Goal: Find contact information: Obtain details needed to contact an individual or organization

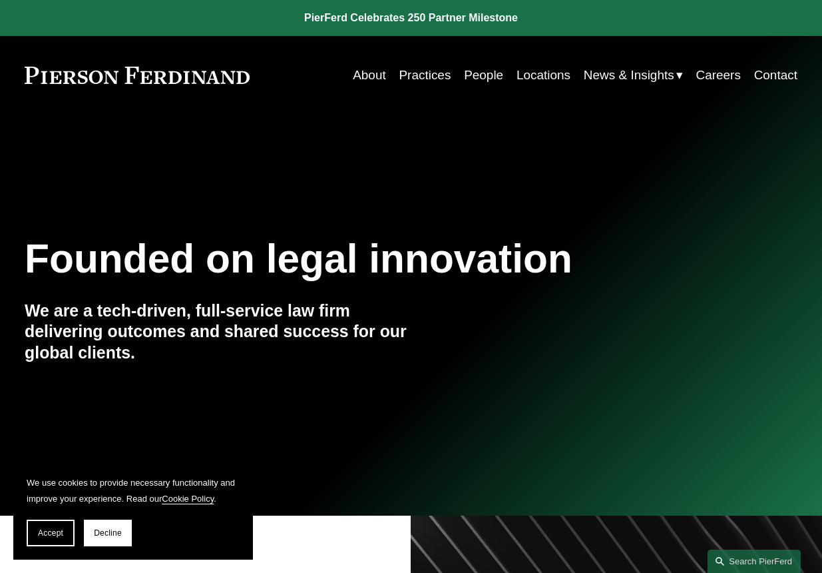
click at [764, 73] on link "Contact" at bounding box center [775, 75] width 43 height 25
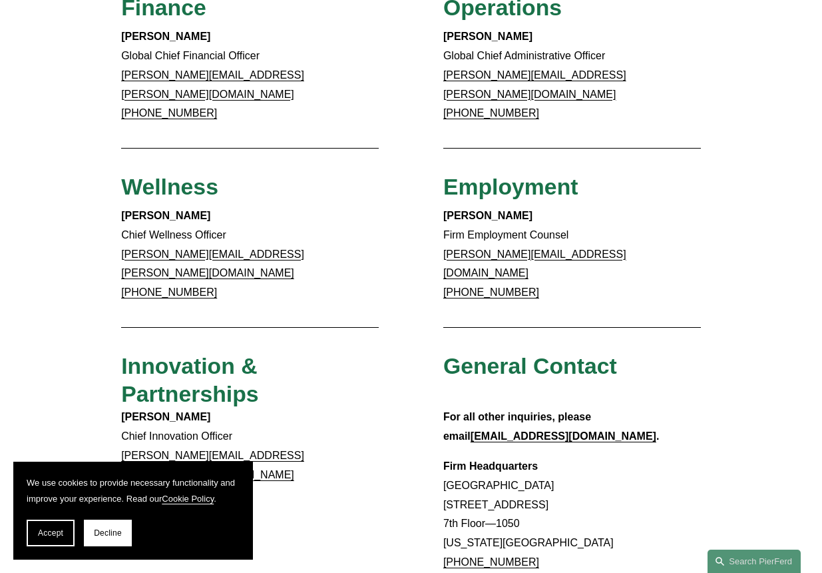
scroll to position [1099, 0]
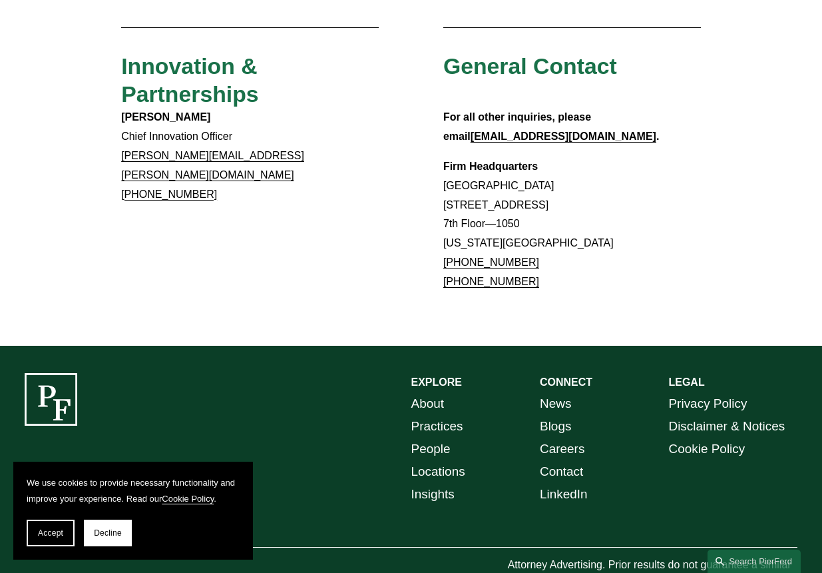
click at [567, 460] on link "Contact" at bounding box center [561, 471] width 43 height 23
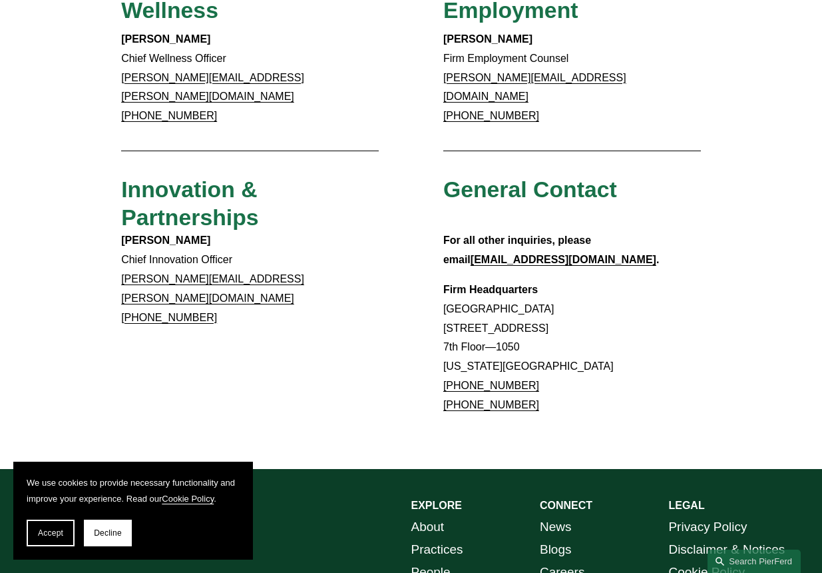
scroll to position [1065, 0]
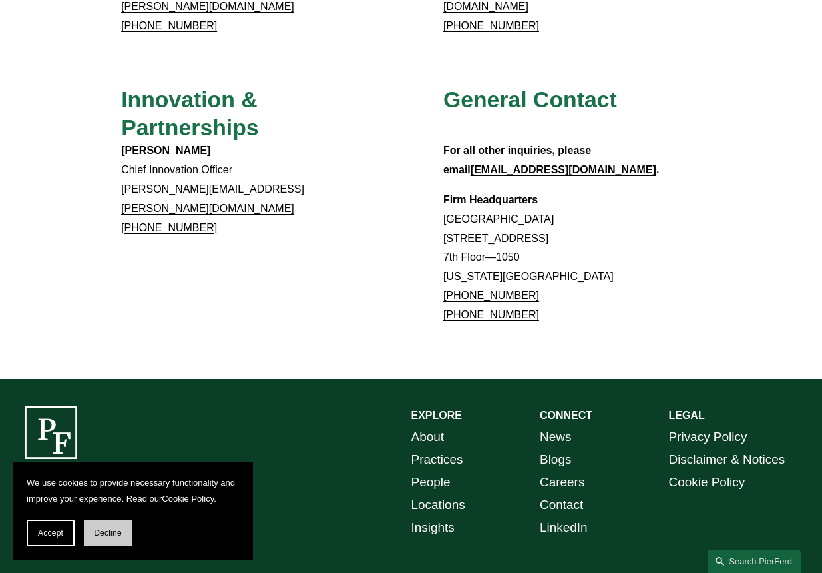
click at [98, 532] on span "Decline" at bounding box center [108, 532] width 28 height 9
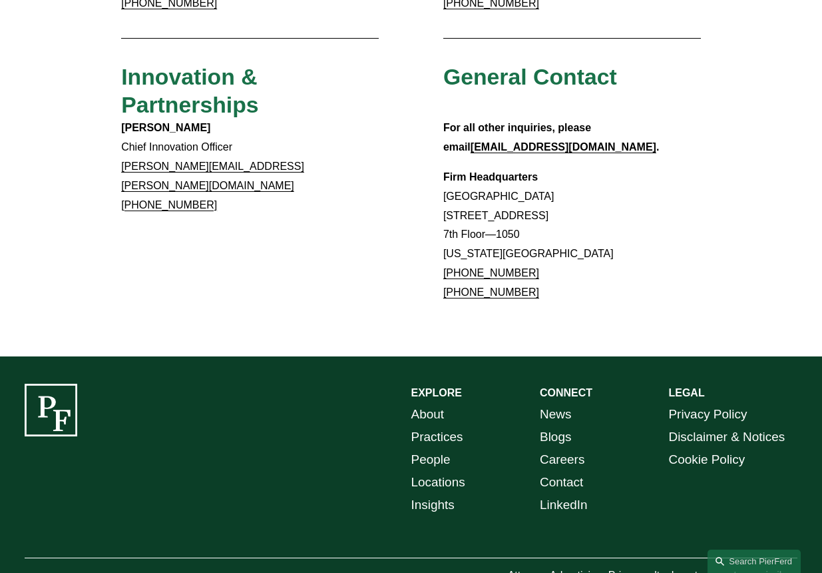
scroll to position [1099, 0]
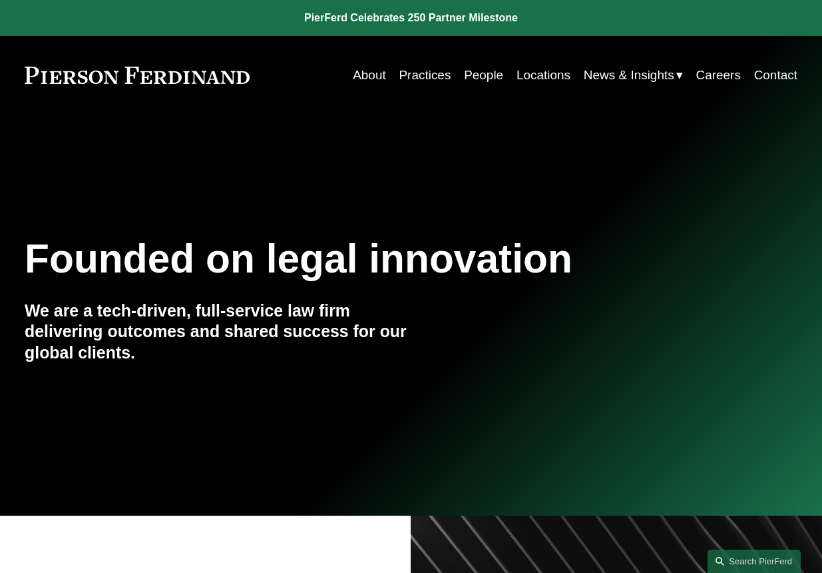
click at [776, 73] on link "Contact" at bounding box center [775, 75] width 43 height 25
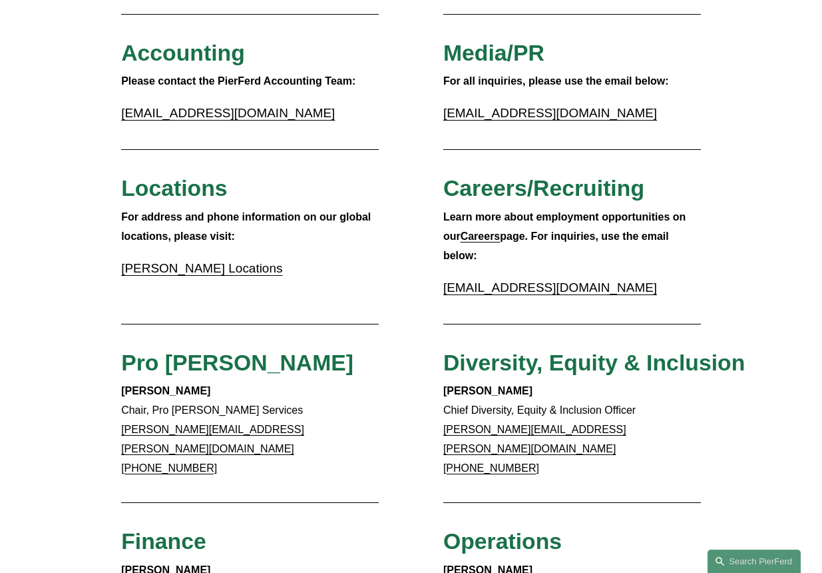
scroll to position [266, 0]
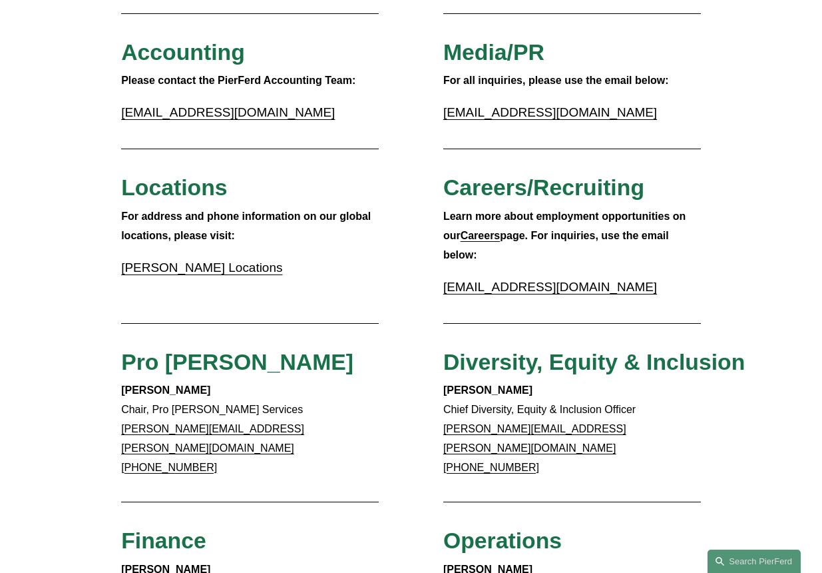
click at [214, 269] on link "[PERSON_NAME] Locations" at bounding box center [201, 267] width 161 height 14
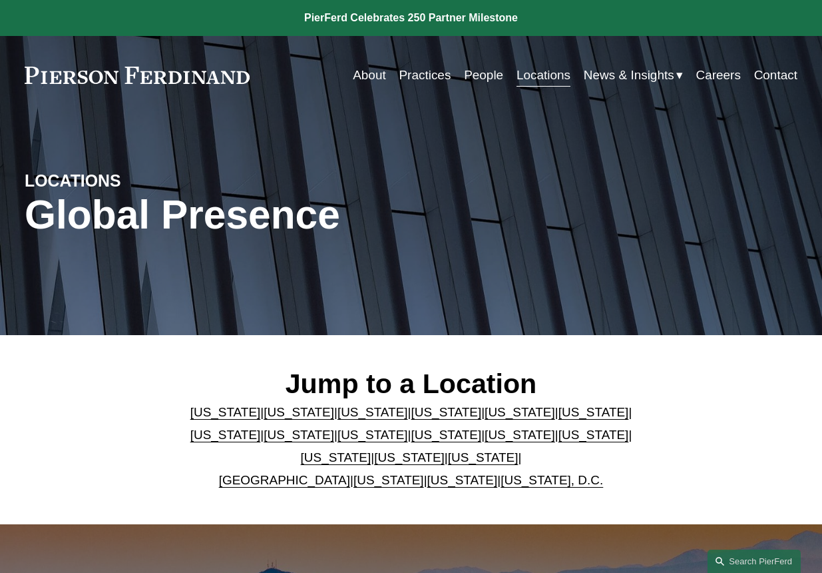
scroll to position [266, 0]
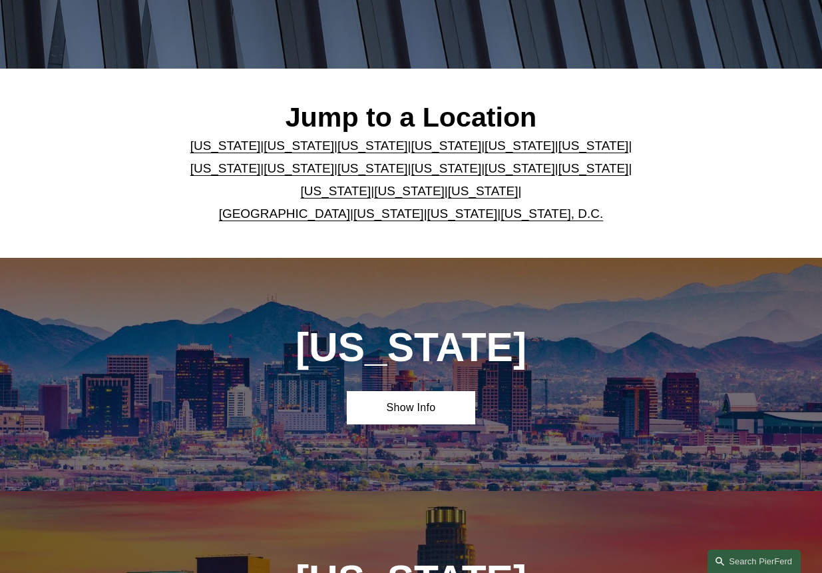
click at [559, 145] on link "Georgia" at bounding box center [594, 146] width 71 height 14
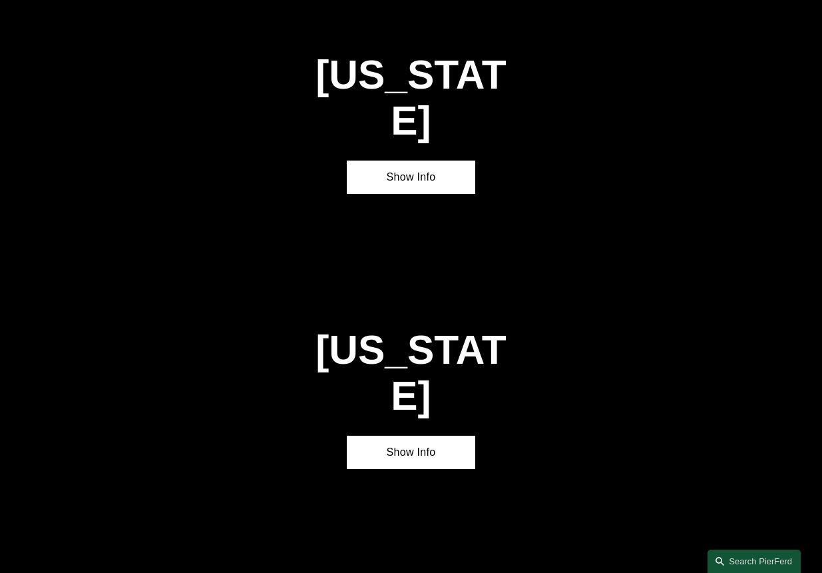
scroll to position [1704, 0]
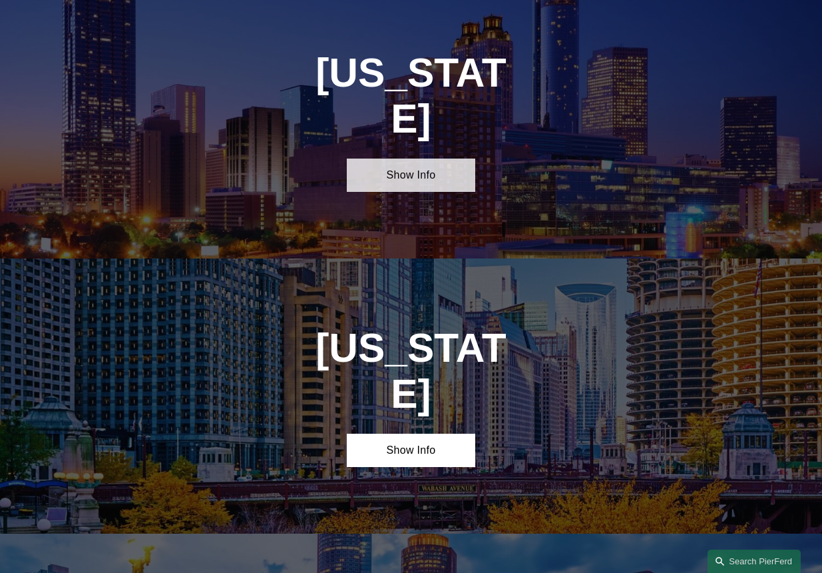
click at [416, 158] on link "Show Info" at bounding box center [411, 174] width 129 height 33
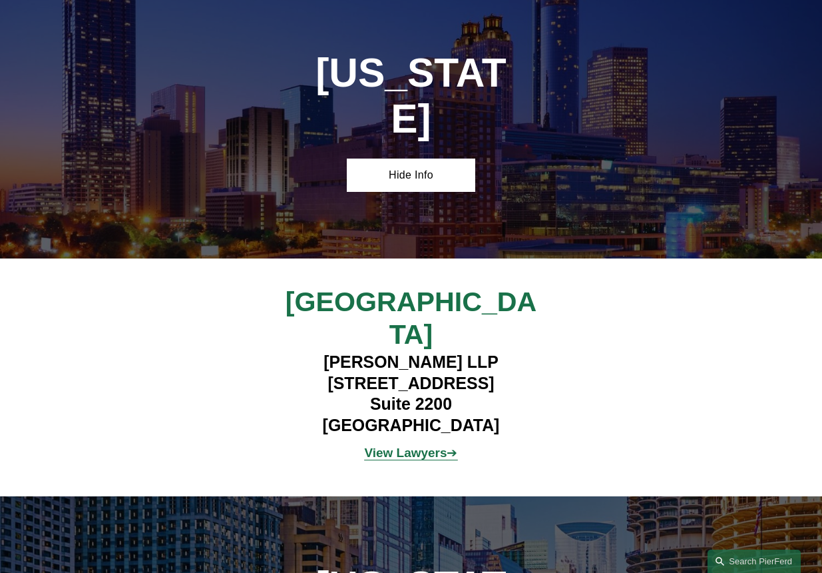
click at [396, 97] on h1 "Georgia" at bounding box center [410, 96] width 193 height 92
click at [404, 158] on link "Hide Info" at bounding box center [411, 174] width 129 height 33
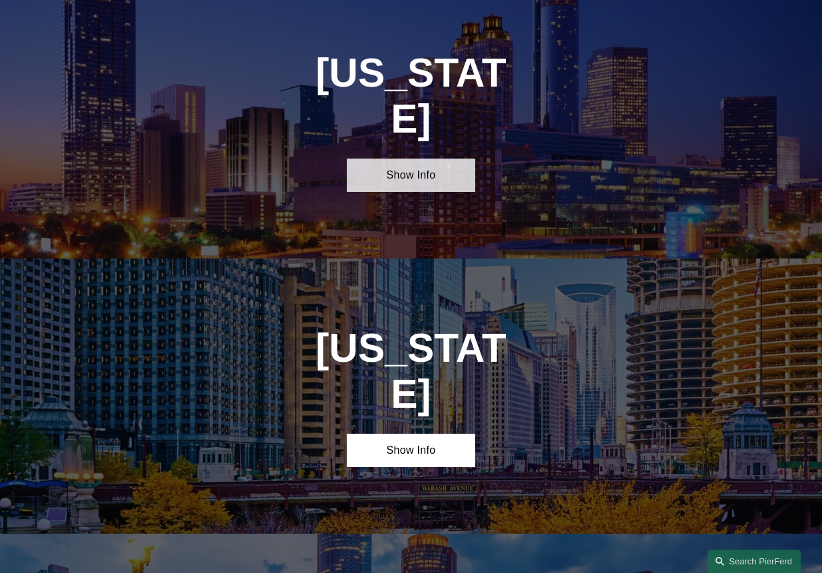
click at [408, 158] on link "Show Info" at bounding box center [411, 174] width 129 height 33
